Goal: Find contact information: Find contact information

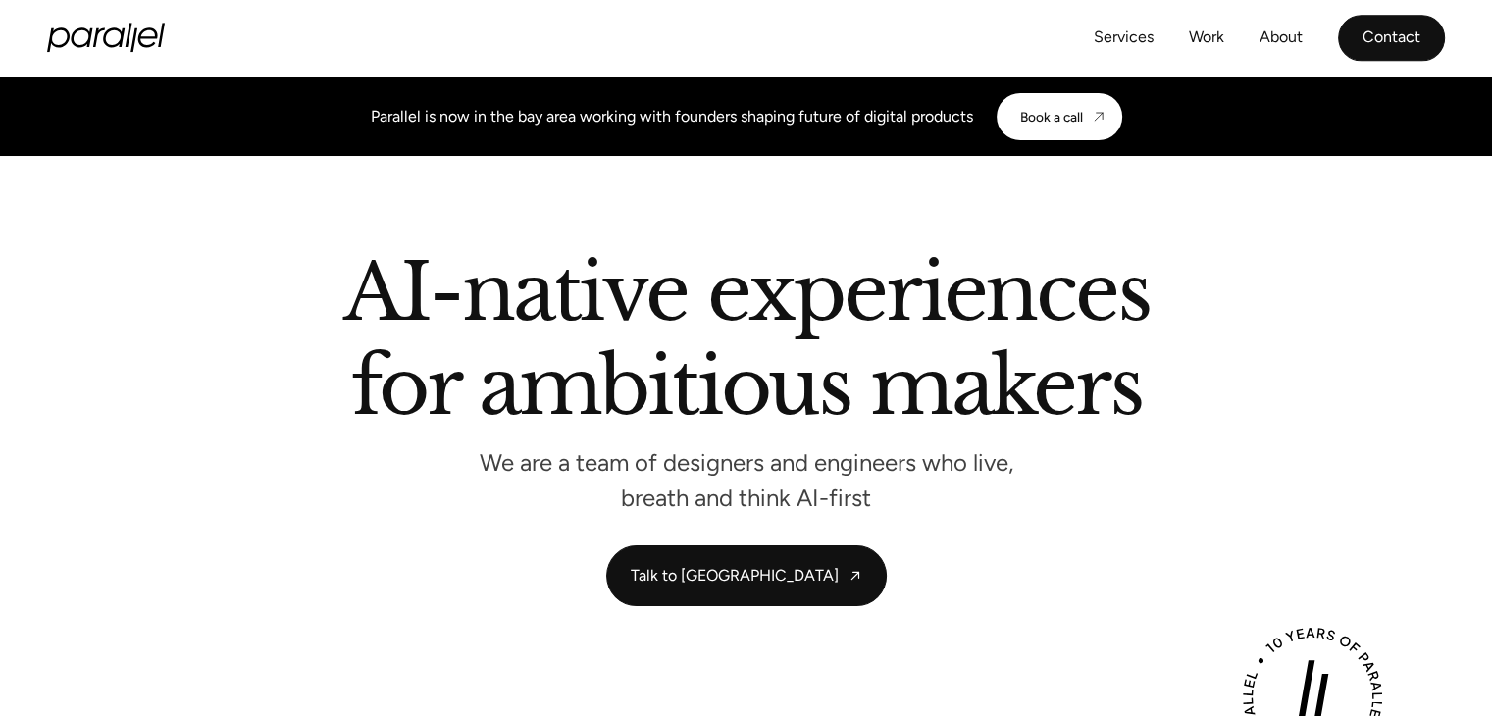
click at [1388, 34] on link "Contact" at bounding box center [1391, 38] width 107 height 46
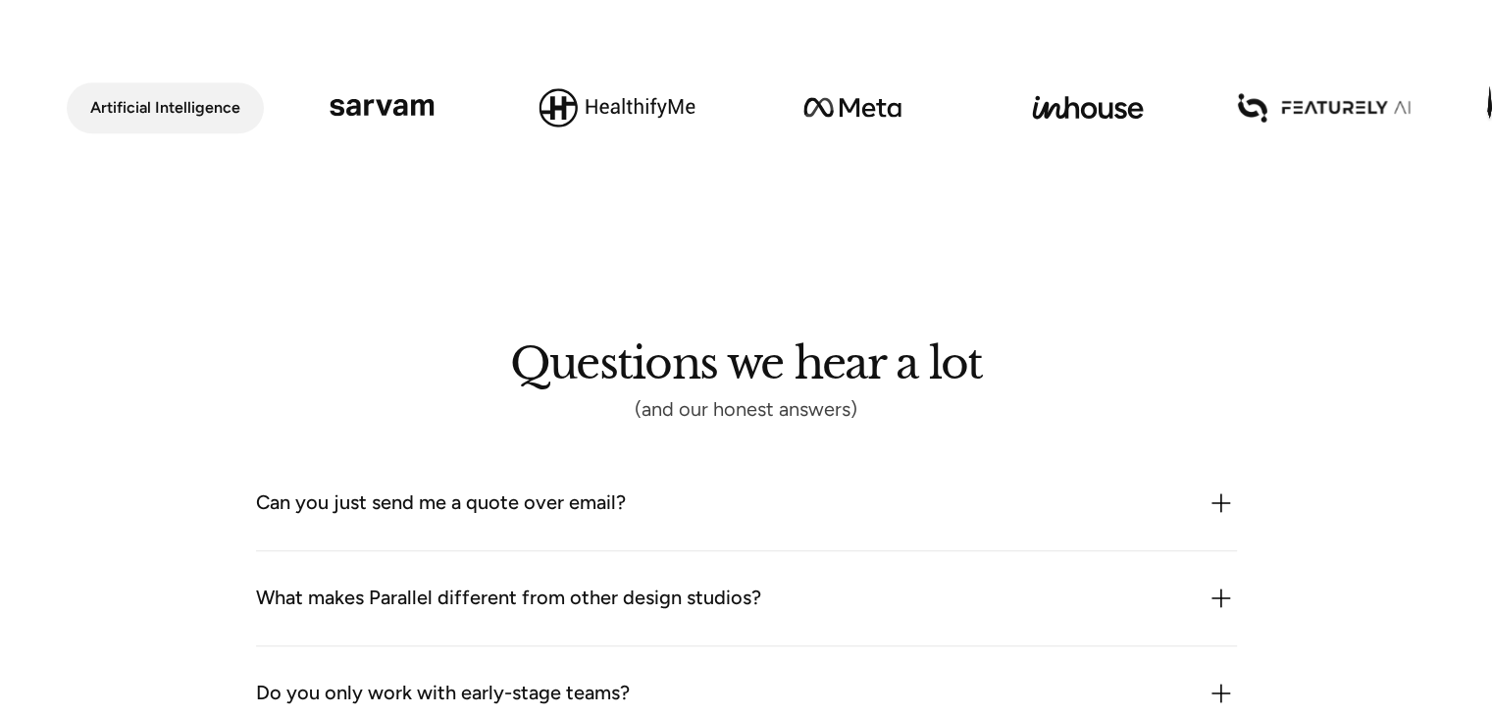
scroll to position [1911, 0]
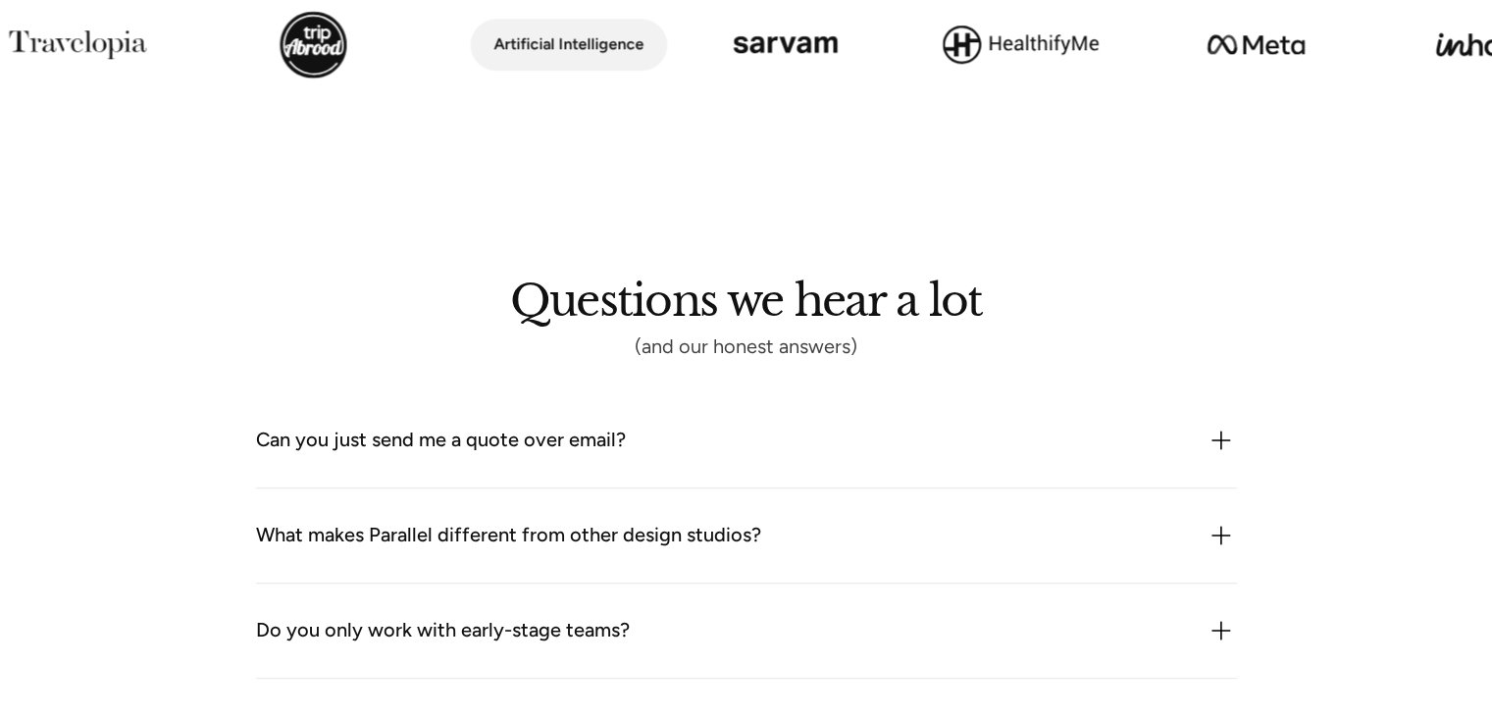
scroll to position [2009, 0]
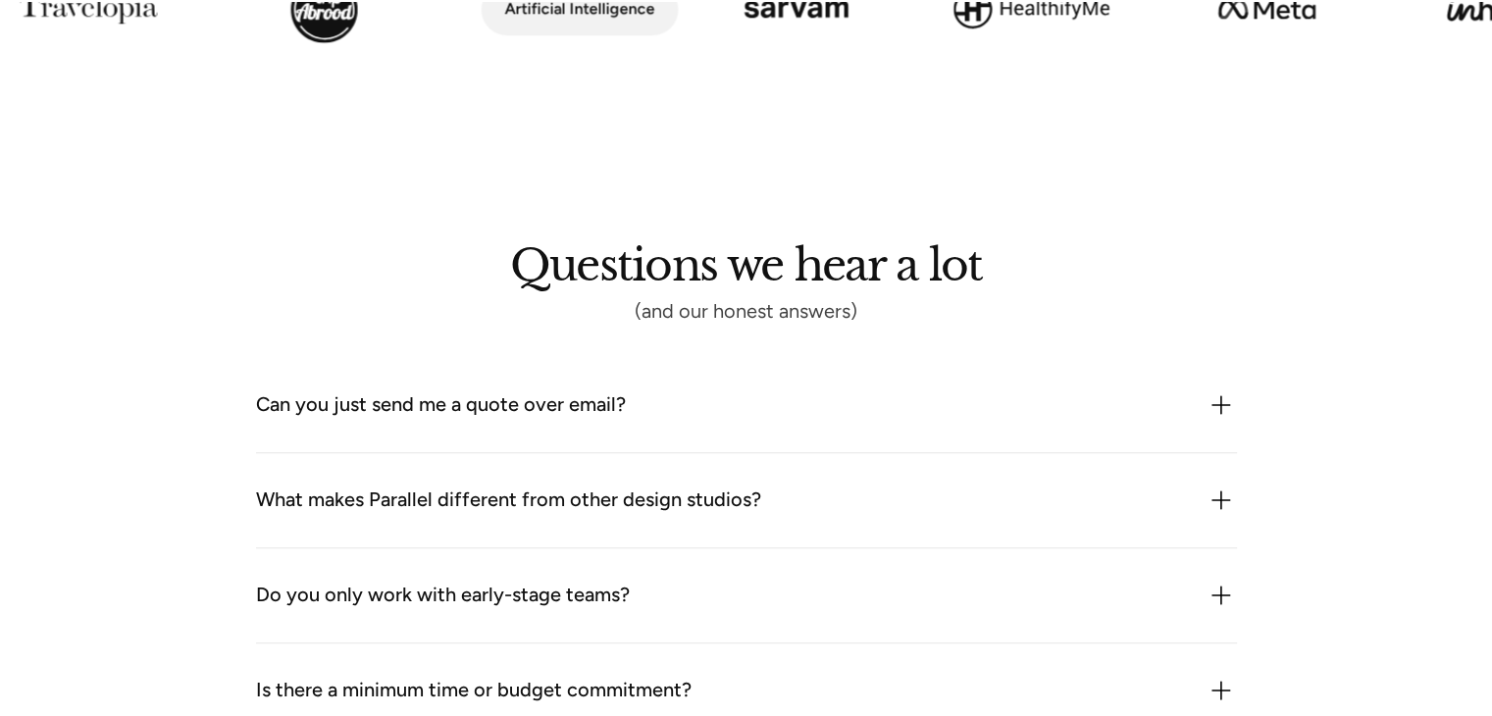
click at [624, 397] on div "Can you just send me a quote over email?" at bounding box center [746, 404] width 981 height 31
